Goal: Task Accomplishment & Management: Use online tool/utility

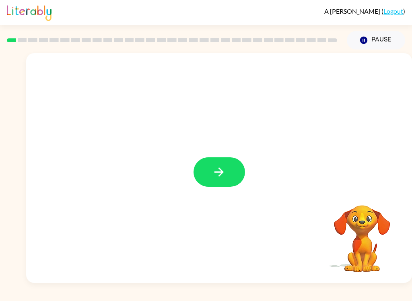
click at [227, 181] on button "button" at bounding box center [220, 171] width 52 height 29
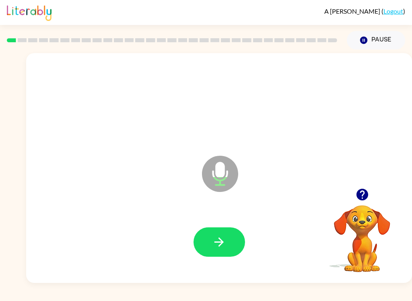
click at [220, 246] on icon "button" at bounding box center [219, 242] width 14 height 14
click at [216, 236] on icon "button" at bounding box center [219, 242] width 14 height 14
click at [223, 211] on icon "Microphone The Microphone is here when it is your turn to talk" at bounding box center [260, 184] width 121 height 60
click at [219, 235] on button "button" at bounding box center [220, 241] width 52 height 29
click at [223, 251] on button "button" at bounding box center [220, 241] width 52 height 29
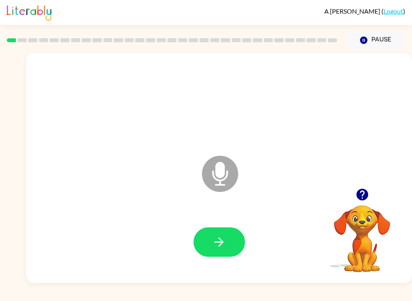
click at [219, 241] on icon "button" at bounding box center [219, 242] width 14 height 14
click at [222, 242] on icon "button" at bounding box center [218, 241] width 9 height 9
click at [214, 257] on button "button" at bounding box center [220, 241] width 52 height 29
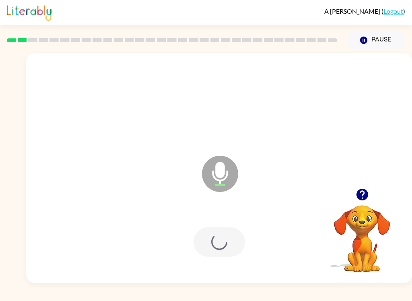
click at [237, 242] on div at bounding box center [220, 241] width 52 height 29
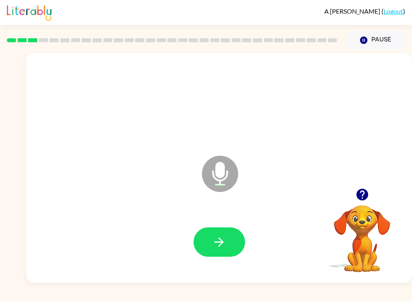
click at [227, 246] on button "button" at bounding box center [220, 241] width 52 height 29
click at [202, 225] on div at bounding box center [219, 242] width 370 height 66
click at [231, 267] on div at bounding box center [219, 242] width 370 height 66
click at [219, 248] on icon "button" at bounding box center [219, 242] width 14 height 14
click at [224, 237] on icon "button" at bounding box center [219, 242] width 14 height 14
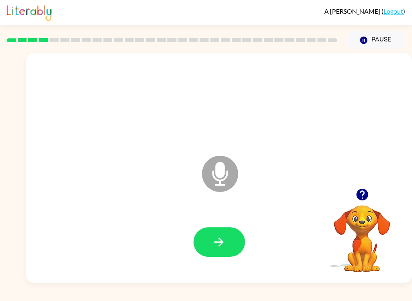
click at [239, 237] on button "button" at bounding box center [220, 241] width 52 height 29
click at [208, 251] on button "button" at bounding box center [220, 241] width 52 height 29
click at [208, 249] on button "button" at bounding box center [220, 241] width 52 height 29
click at [209, 238] on button "button" at bounding box center [220, 241] width 52 height 29
click at [219, 240] on icon "button" at bounding box center [219, 242] width 14 height 14
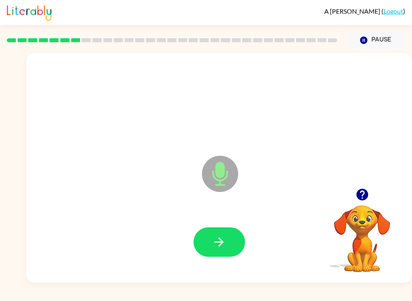
click at [217, 250] on button "button" at bounding box center [220, 241] width 52 height 29
click at [218, 239] on icon "button" at bounding box center [219, 242] width 14 height 14
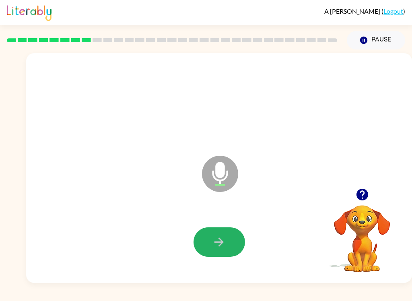
click at [202, 251] on button "button" at bounding box center [220, 241] width 52 height 29
click at [200, 246] on button "button" at bounding box center [220, 241] width 52 height 29
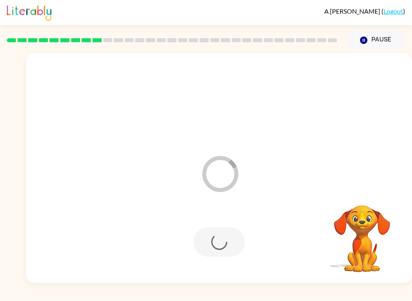
click at [0, 210] on div "Loader Your response is being sent to our graders Your browser must support pla…" at bounding box center [206, 165] width 412 height 233
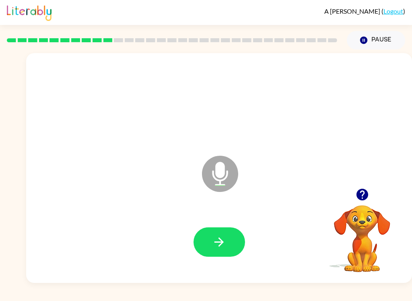
click at [233, 246] on button "button" at bounding box center [220, 241] width 52 height 29
click at [359, 198] on icon "button" at bounding box center [362, 195] width 12 height 12
click at [235, 245] on button "button" at bounding box center [220, 241] width 52 height 29
click at [223, 253] on button "button" at bounding box center [220, 241] width 52 height 29
click at [236, 246] on button "button" at bounding box center [220, 241] width 52 height 29
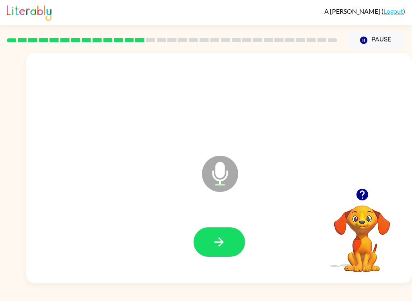
click at [230, 238] on button "button" at bounding box center [220, 241] width 52 height 29
click at [204, 263] on div at bounding box center [219, 242] width 370 height 66
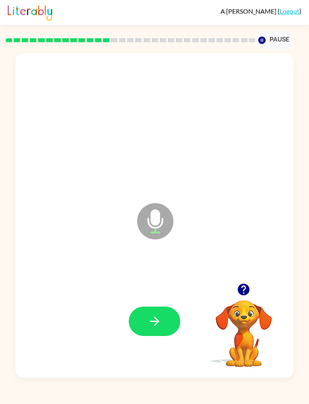
click at [146, 301] on button "button" at bounding box center [155, 321] width 52 height 29
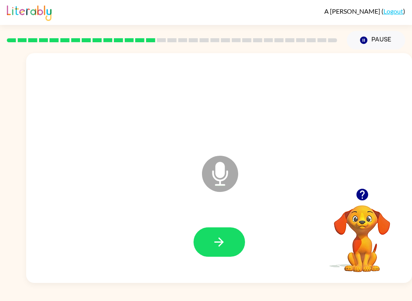
click at [200, 245] on button "button" at bounding box center [220, 241] width 52 height 29
click at [195, 244] on button "button" at bounding box center [220, 241] width 52 height 29
click at [215, 248] on icon "button" at bounding box center [219, 242] width 14 height 14
click at [234, 245] on button "button" at bounding box center [220, 241] width 52 height 29
click at [231, 253] on button "button" at bounding box center [220, 241] width 52 height 29
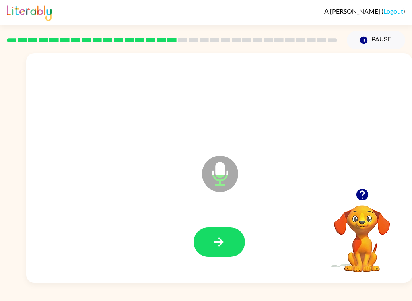
click at [216, 254] on button "button" at bounding box center [220, 241] width 52 height 29
click at [213, 251] on button "button" at bounding box center [220, 241] width 52 height 29
click at [221, 249] on icon "button" at bounding box center [219, 242] width 14 height 14
click at [208, 250] on button "button" at bounding box center [220, 241] width 52 height 29
click at [201, 249] on button "button" at bounding box center [220, 241] width 52 height 29
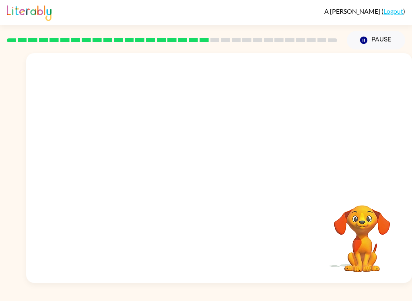
click at [256, 227] on div at bounding box center [219, 242] width 370 height 66
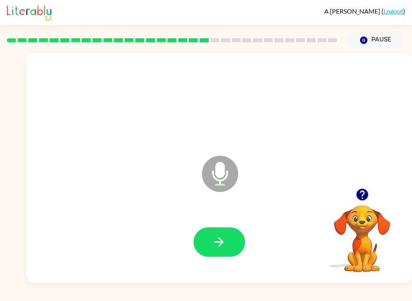
click at [206, 246] on button "button" at bounding box center [220, 241] width 52 height 29
click at [216, 256] on button "button" at bounding box center [220, 241] width 52 height 29
click at [225, 238] on icon "button" at bounding box center [219, 242] width 14 height 14
click at [211, 247] on button "button" at bounding box center [220, 241] width 52 height 29
click at [231, 240] on button "button" at bounding box center [220, 241] width 52 height 29
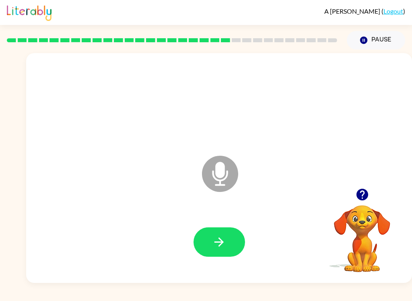
click at [209, 242] on button "button" at bounding box center [220, 241] width 52 height 29
click at [211, 241] on button "button" at bounding box center [220, 241] width 52 height 29
click at [224, 235] on button "button" at bounding box center [220, 241] width 52 height 29
click at [230, 238] on button "button" at bounding box center [220, 241] width 52 height 29
click at [223, 252] on button "button" at bounding box center [220, 241] width 52 height 29
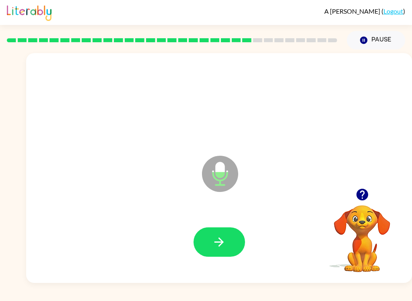
click at [203, 240] on button "button" at bounding box center [220, 241] width 52 height 29
click at [201, 250] on button "button" at bounding box center [220, 241] width 52 height 29
click at [200, 246] on button "button" at bounding box center [220, 241] width 52 height 29
click at [217, 233] on button "button" at bounding box center [220, 241] width 52 height 29
click at [214, 233] on button "button" at bounding box center [220, 241] width 52 height 29
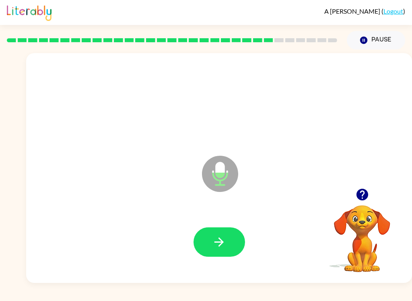
click at [215, 237] on icon "button" at bounding box center [219, 242] width 14 height 14
click at [224, 237] on icon "button" at bounding box center [219, 242] width 14 height 14
click at [221, 242] on icon "button" at bounding box center [218, 241] width 9 height 9
click at [224, 250] on button "button" at bounding box center [220, 241] width 52 height 29
click at [225, 253] on button "button" at bounding box center [220, 241] width 52 height 29
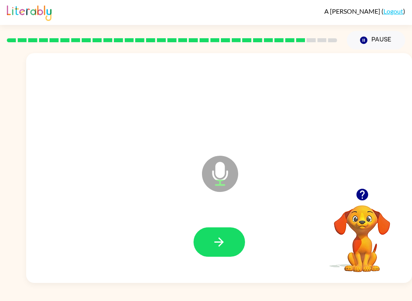
click at [232, 245] on button "button" at bounding box center [220, 241] width 52 height 29
click at [234, 240] on button "button" at bounding box center [220, 241] width 52 height 29
click at [238, 253] on button "button" at bounding box center [220, 241] width 52 height 29
click at [218, 249] on icon "button" at bounding box center [219, 242] width 14 height 14
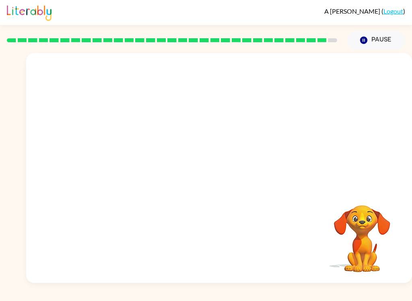
click at [188, 298] on div "A [PERSON_NAME] ( Logout ) Pause Pause Your browser must support playing .mp4 f…" at bounding box center [206, 150] width 412 height 301
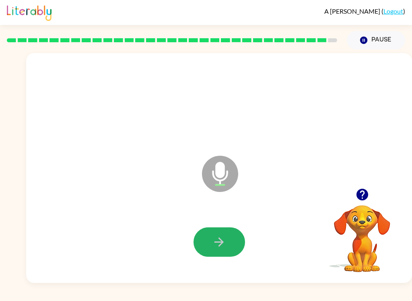
click at [218, 251] on button "button" at bounding box center [220, 241] width 52 height 29
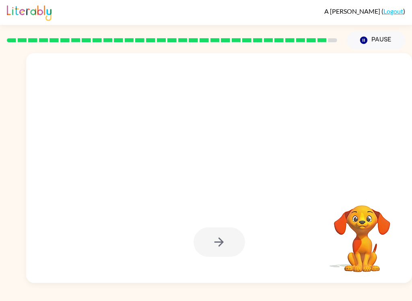
click at [193, 288] on div "A [PERSON_NAME] ( Logout ) Pause Pause Your browser must support playing .mp4 f…" at bounding box center [206, 150] width 412 height 301
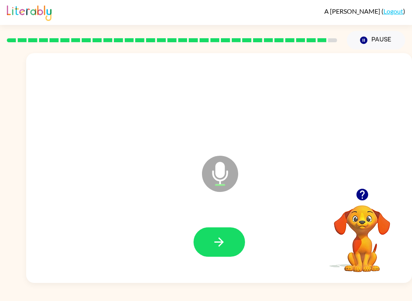
click at [222, 253] on button "button" at bounding box center [220, 241] width 52 height 29
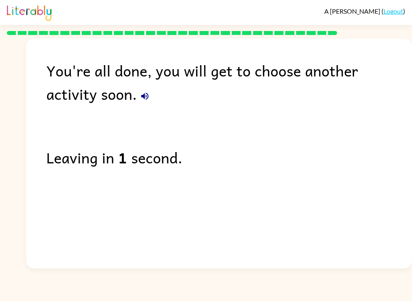
click at [141, 97] on icon "button" at bounding box center [144, 96] width 7 height 7
